Goal: Obtain resource: Download file/media

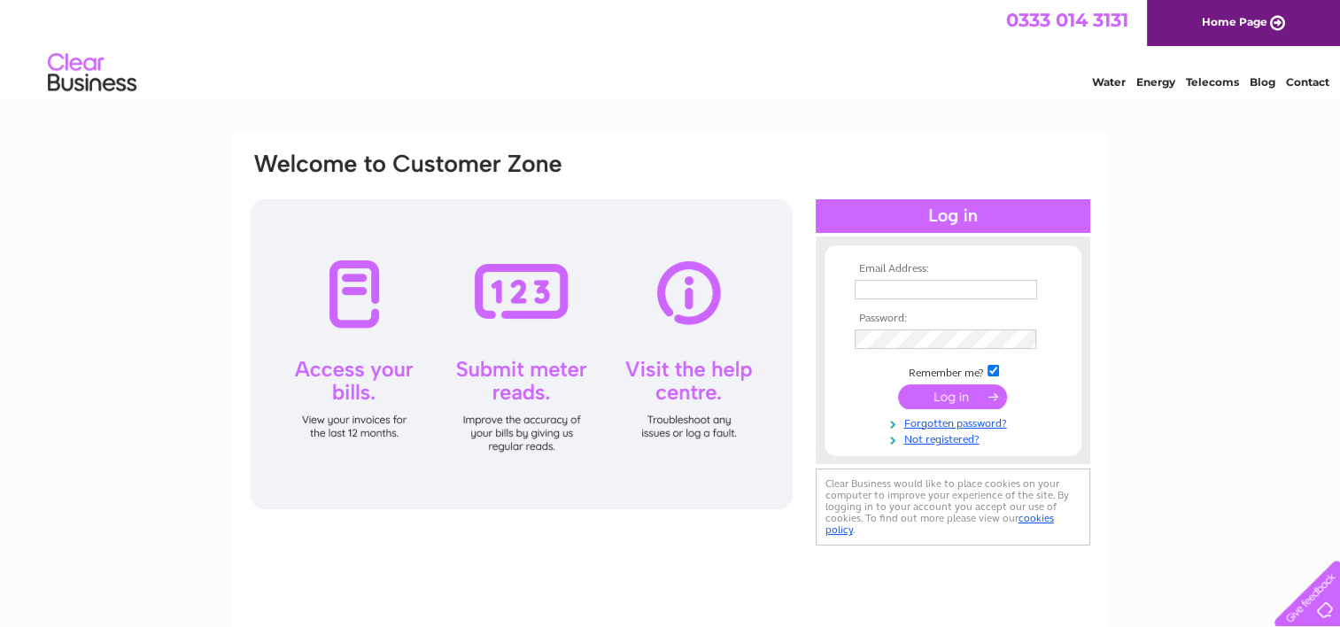
type input "[EMAIL_ADDRESS][DOMAIN_NAME]"
click at [924, 398] on input "submit" at bounding box center [952, 396] width 109 height 25
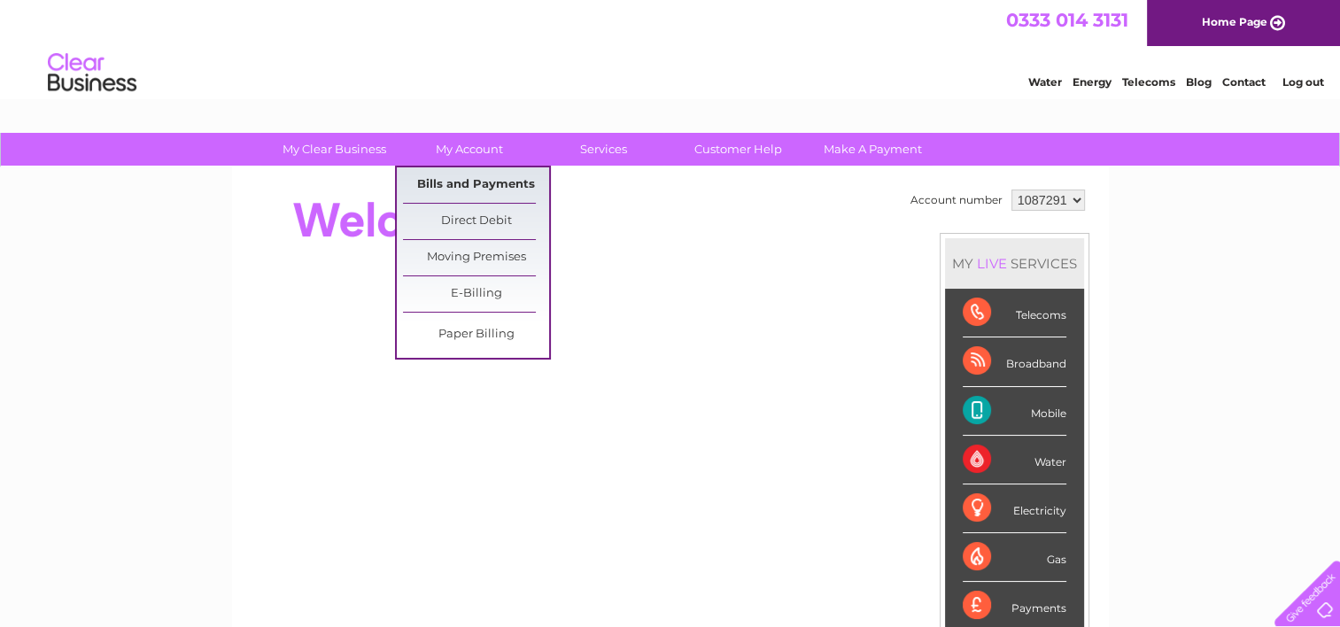
click at [469, 188] on link "Bills and Payments" at bounding box center [476, 184] width 146 height 35
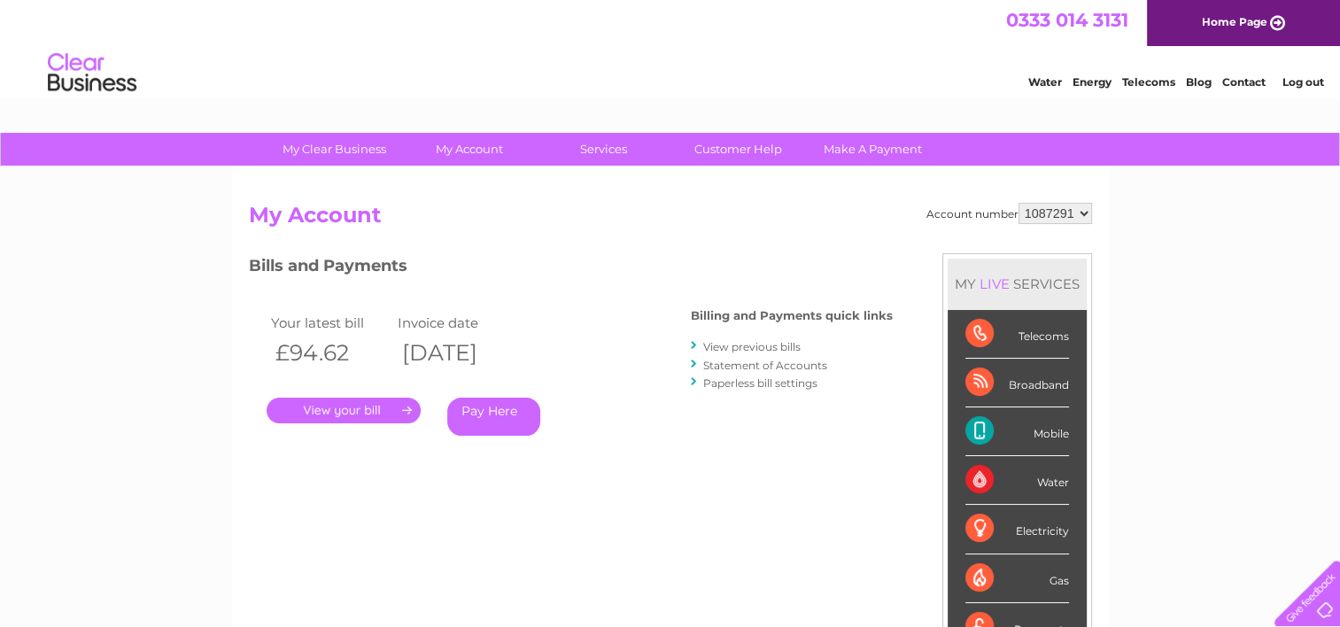
click at [729, 344] on link "View previous bills" at bounding box center [751, 346] width 97 height 13
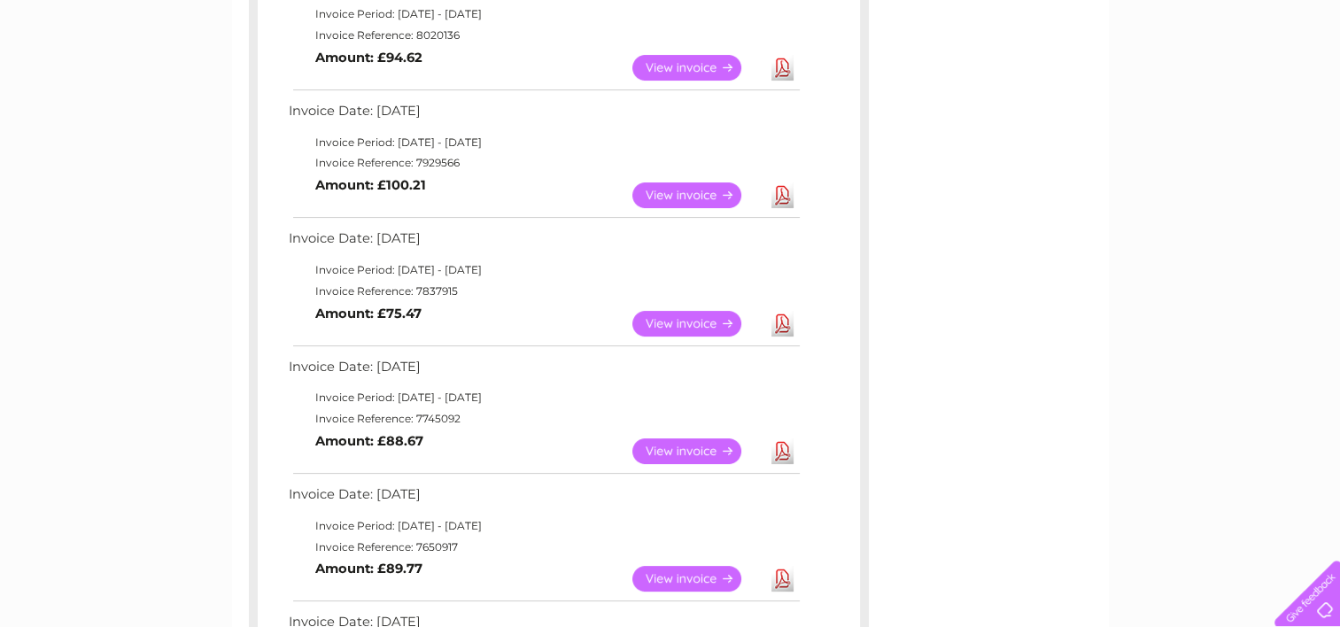
scroll to position [390, 0]
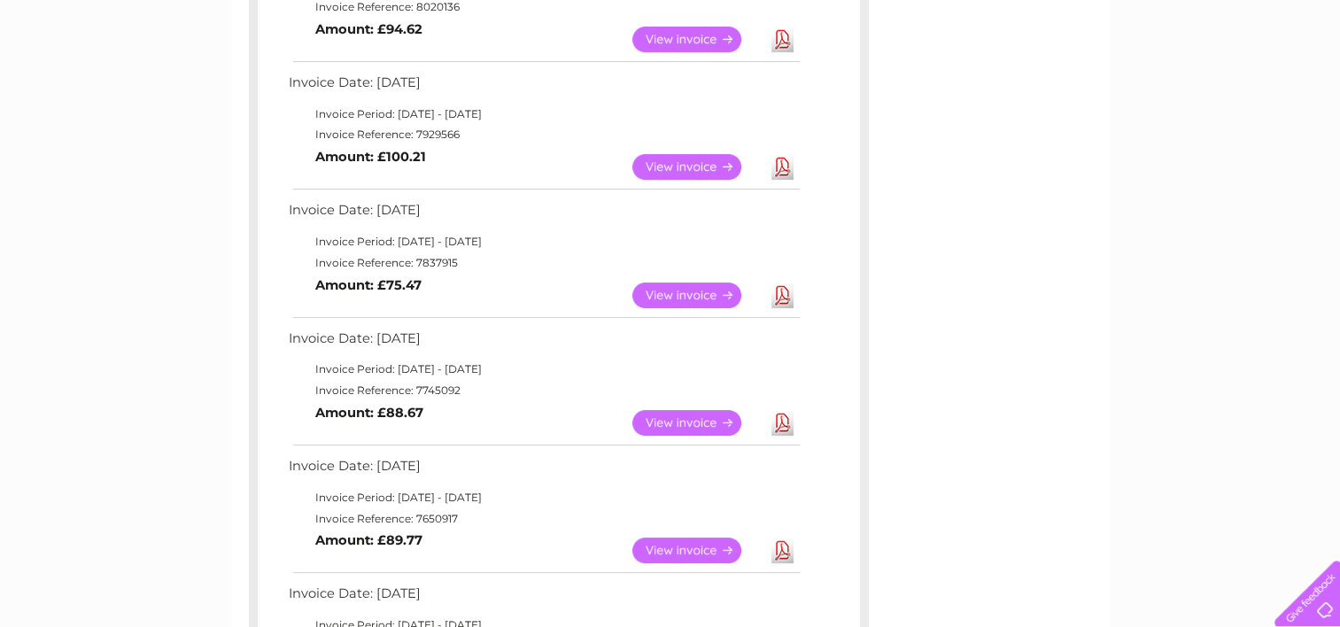
click at [776, 290] on link "Download" at bounding box center [782, 295] width 22 height 26
click at [780, 162] on link "Download" at bounding box center [782, 167] width 22 height 26
